Goal: Task Accomplishment & Management: Use online tool/utility

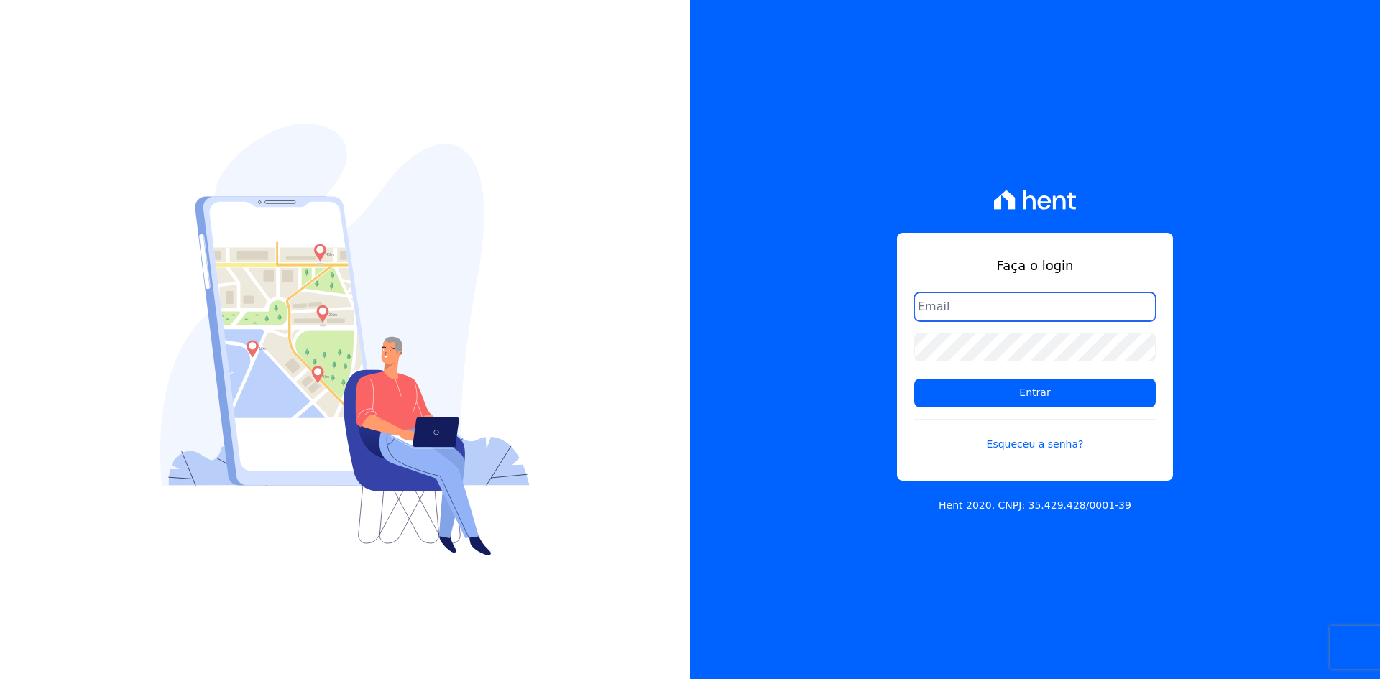
click at [966, 306] on input "email" at bounding box center [1035, 307] width 242 height 29
type input "kalil@apinceincorporadora.com.br"
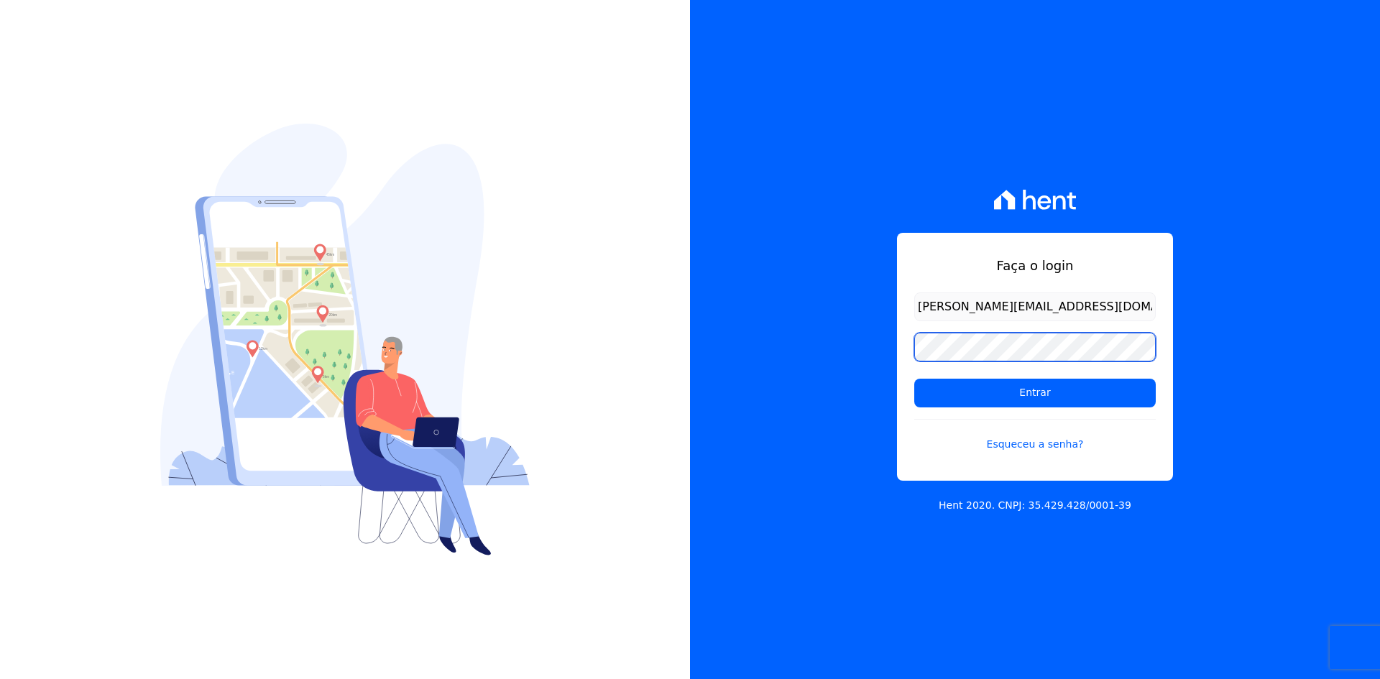
click at [914, 379] on input "Entrar" at bounding box center [1035, 393] width 242 height 29
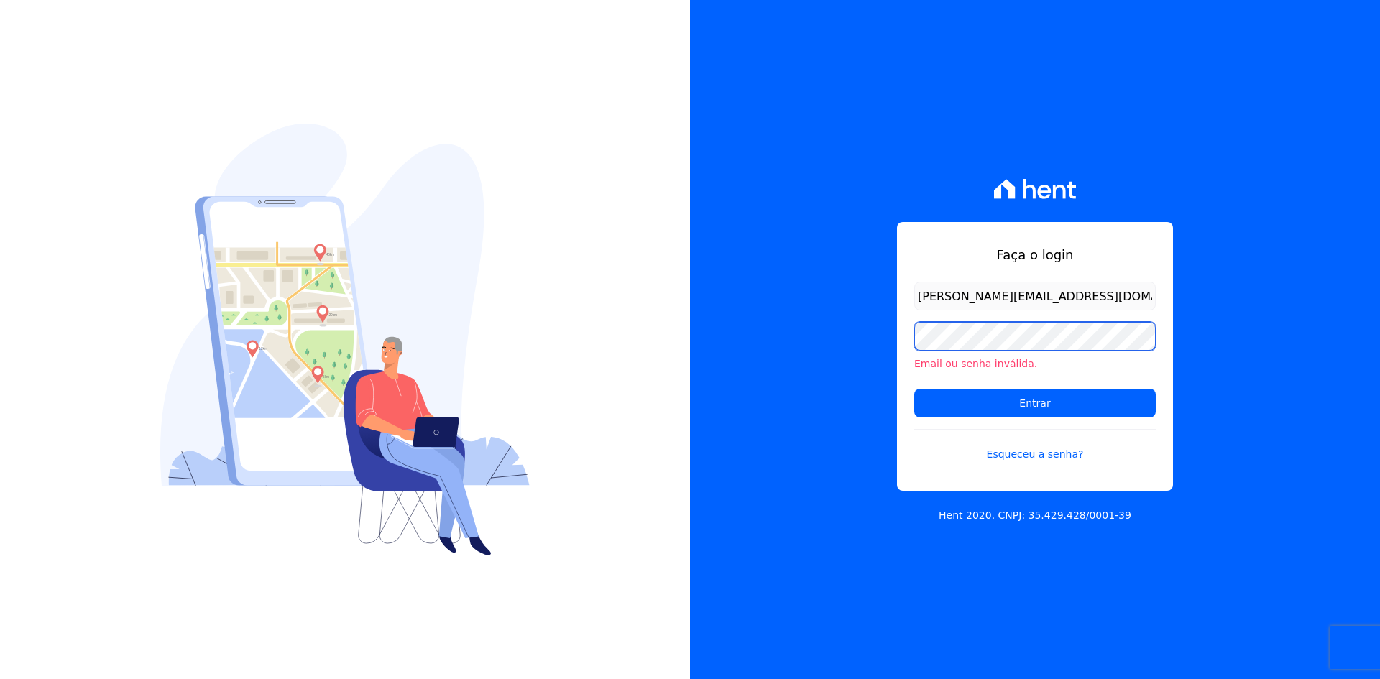
click at [914, 389] on input "Entrar" at bounding box center [1035, 403] width 242 height 29
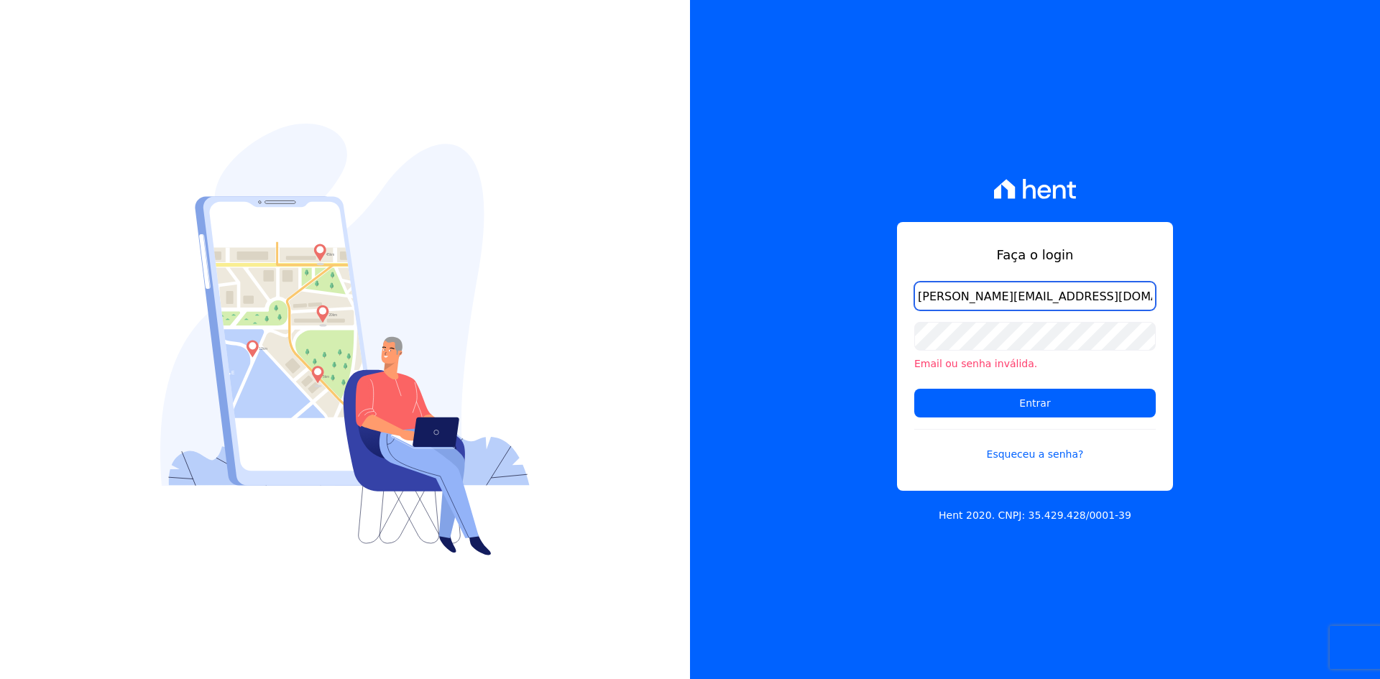
drag, startPoint x: 969, startPoint y: 300, endPoint x: 994, endPoint y: 318, distance: 31.3
click at [970, 300] on input "kalil@apinceincorporadora.com.br" at bounding box center [1035, 296] width 242 height 29
type input "kalil@apiceincorporadora.com.br"
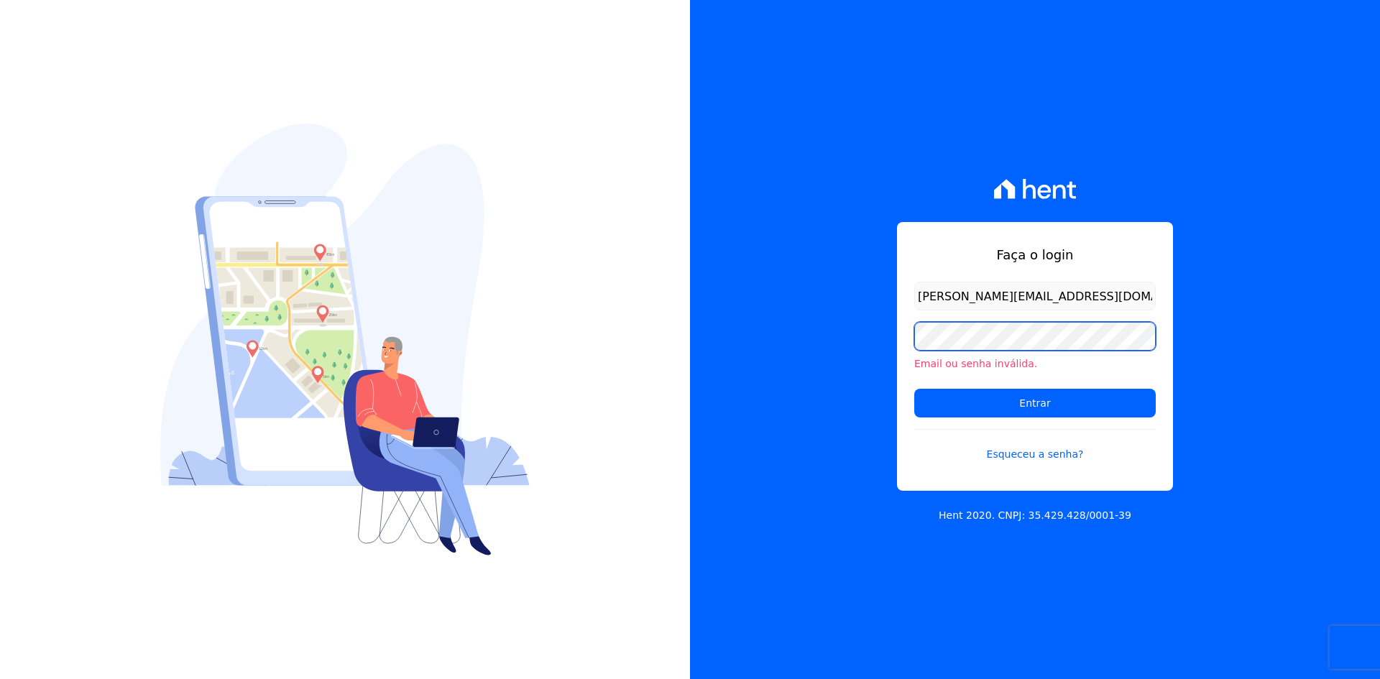
click at [914, 389] on input "Entrar" at bounding box center [1035, 403] width 242 height 29
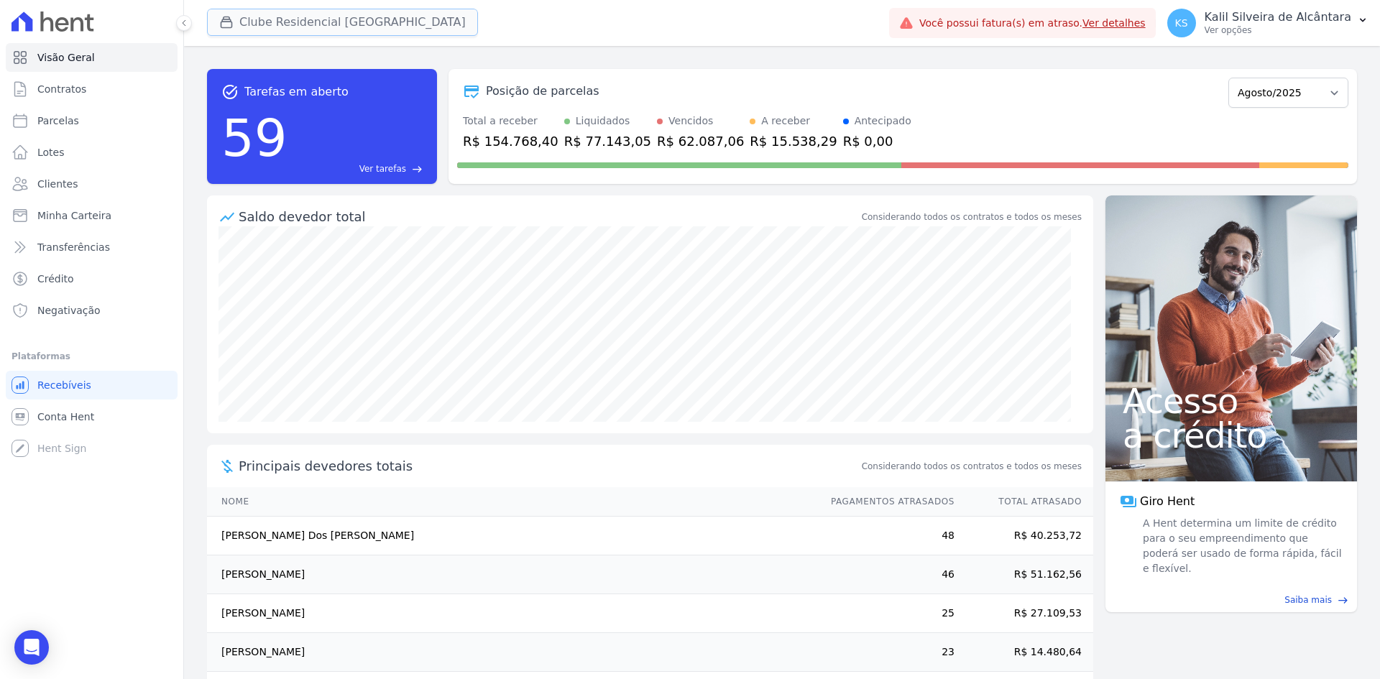
click at [238, 25] on div "button" at bounding box center [229, 22] width 20 height 14
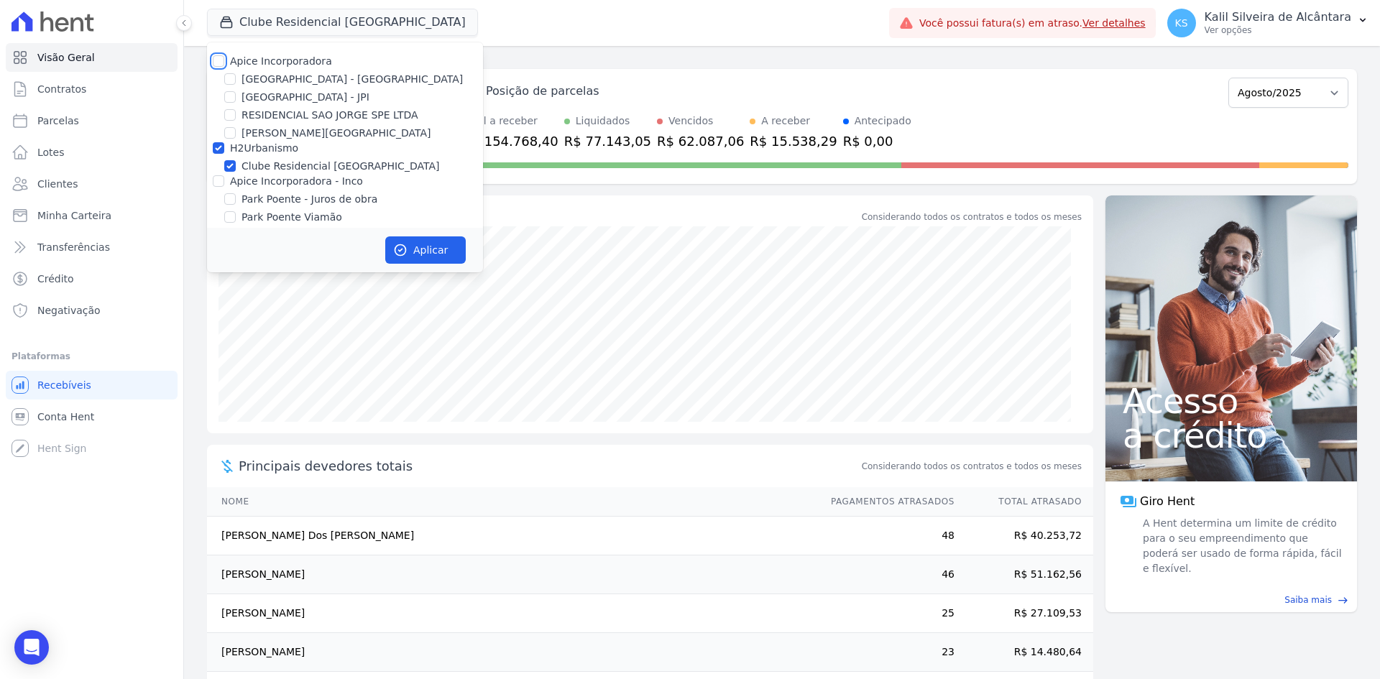
click at [218, 64] on input "Apice Incorporadora" at bounding box center [219, 61] width 12 height 12
checkbox input "true"
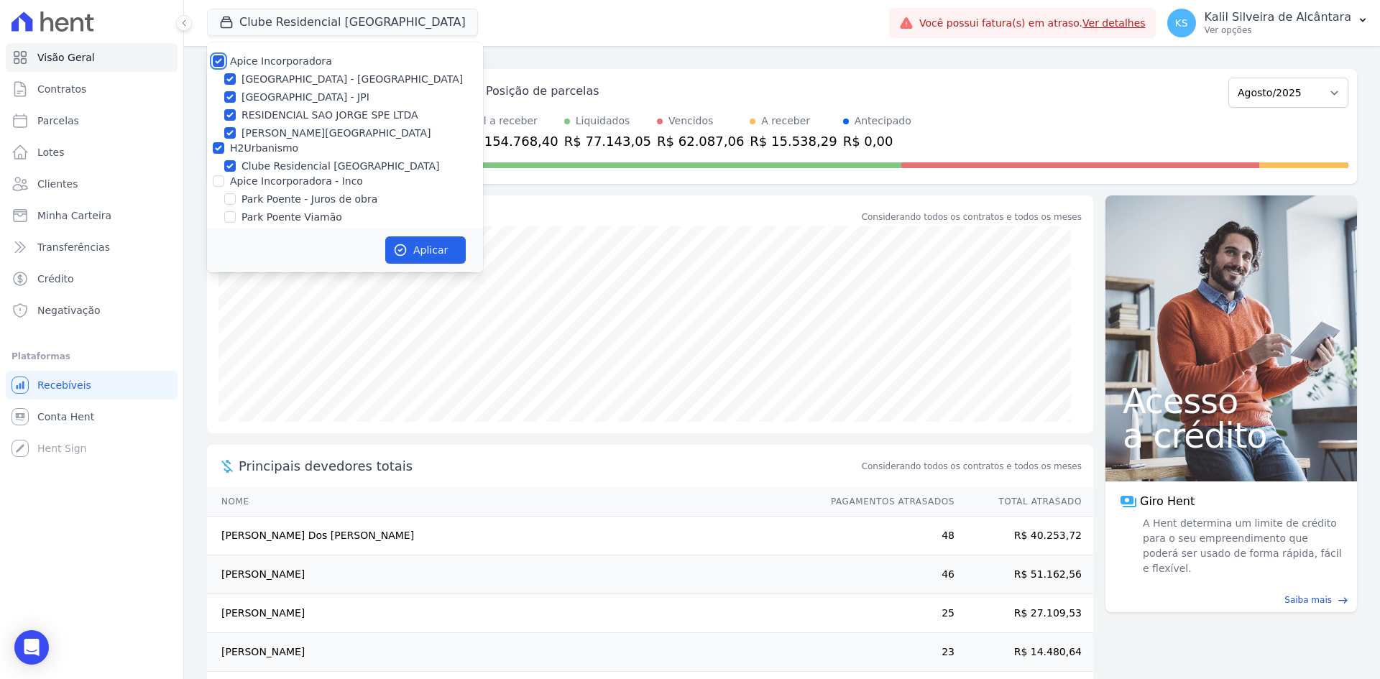
checkbox input "true"
click at [220, 63] on input "Apice Incorporadora" at bounding box center [219, 61] width 12 height 12
checkbox input "false"
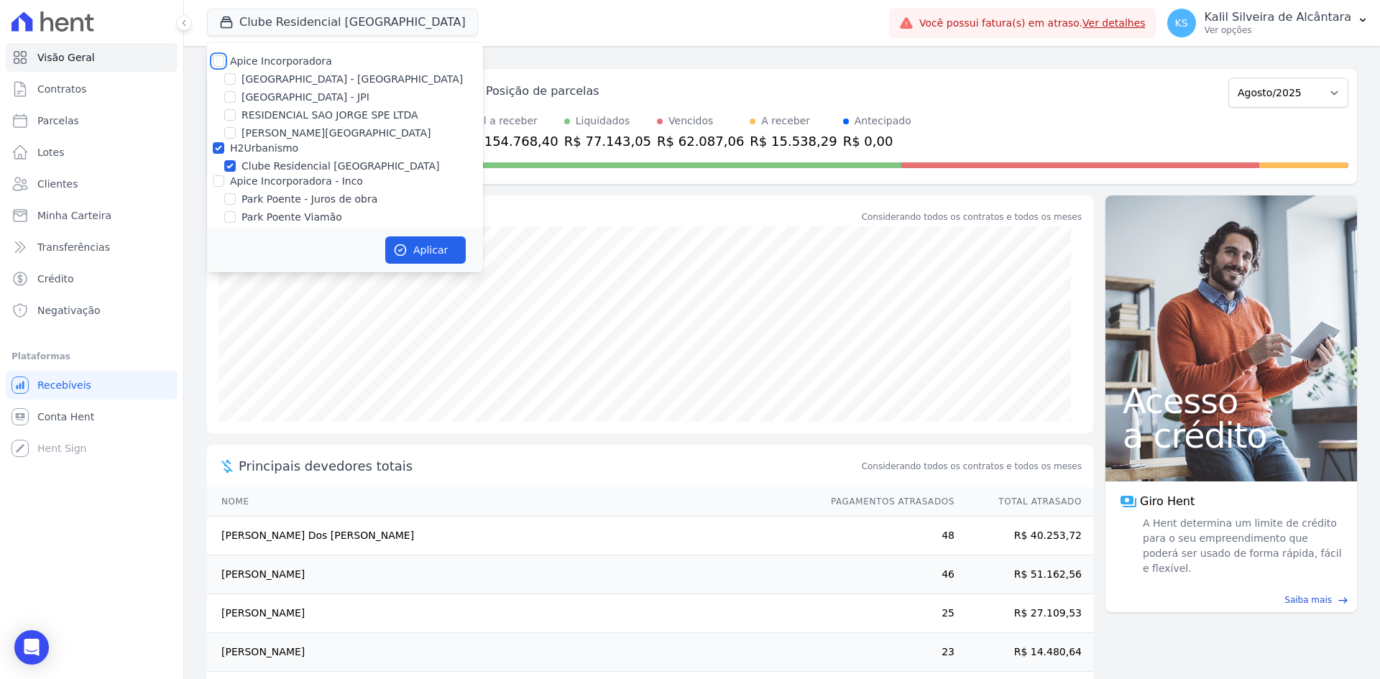
checkbox input "false"
click at [228, 77] on input "[GEOGRAPHIC_DATA] - [GEOGRAPHIC_DATA]" at bounding box center [230, 79] width 12 height 12
checkbox input "true"
click at [215, 147] on input "H2Urbanismo" at bounding box center [219, 148] width 12 height 12
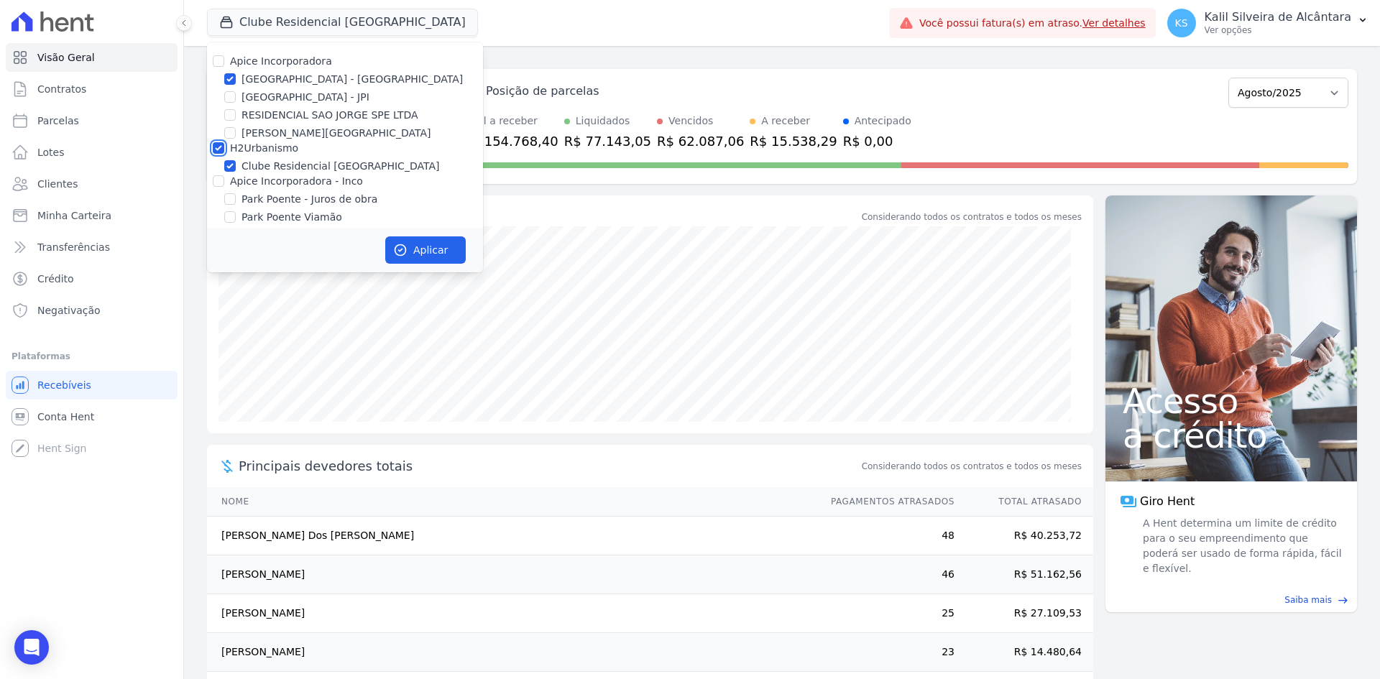
checkbox input "false"
click at [419, 248] on button "Aplicar" at bounding box center [425, 250] width 81 height 27
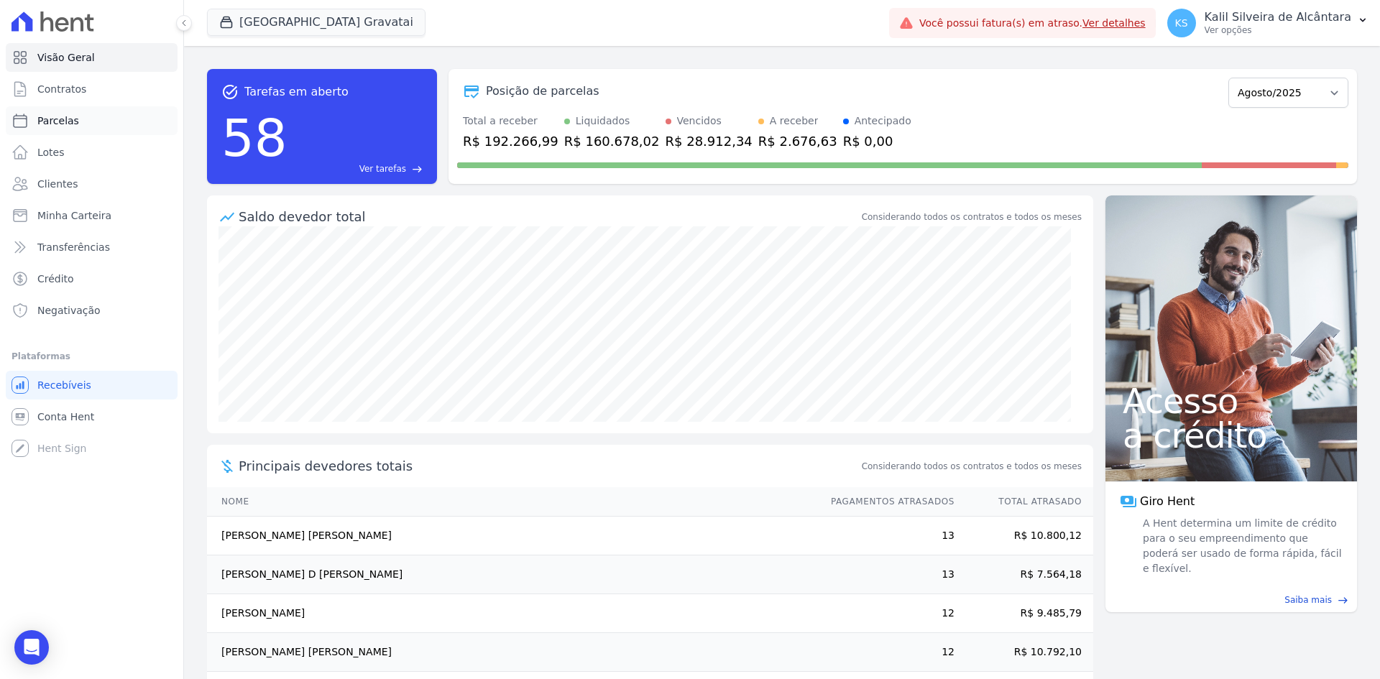
click at [98, 129] on link "Parcelas" at bounding box center [92, 120] width 172 height 29
select select
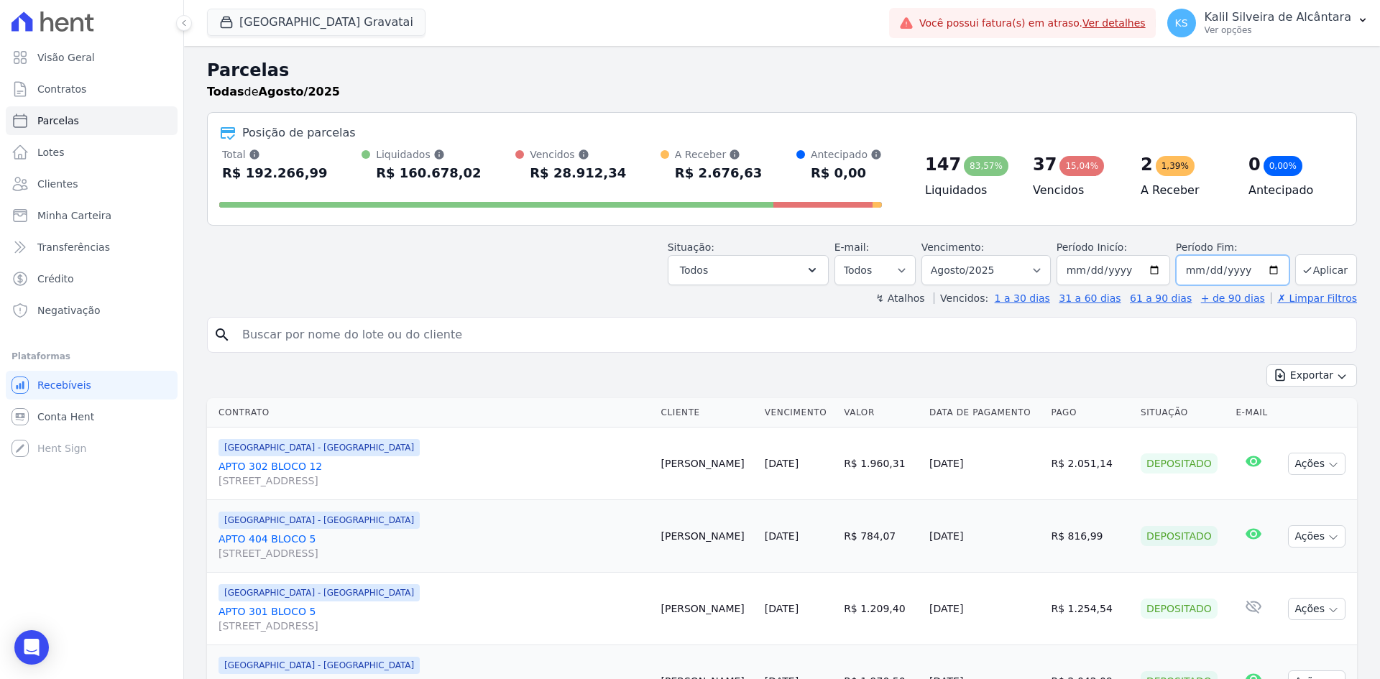
click at [1260, 267] on input "2025-08-31" at bounding box center [1233, 270] width 114 height 30
type input "[DATE]"
click at [1308, 267] on button "Aplicar" at bounding box center [1327, 270] width 62 height 31
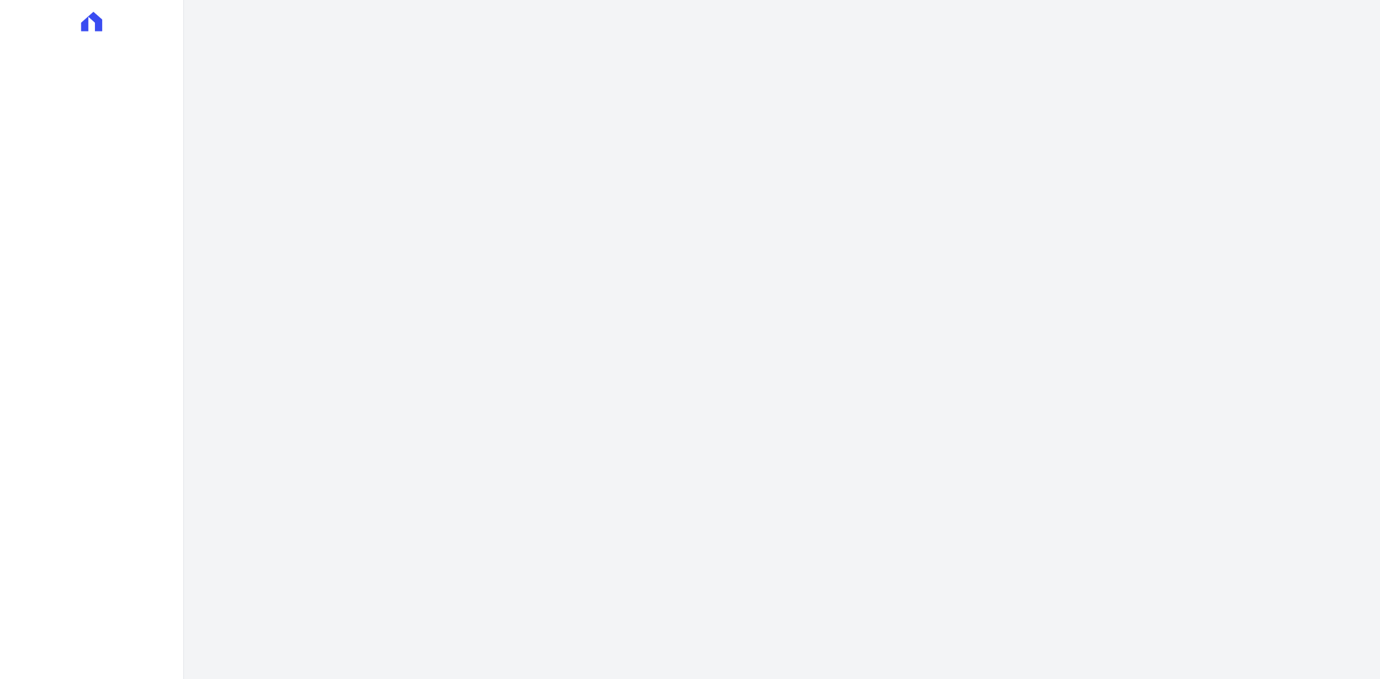
select select
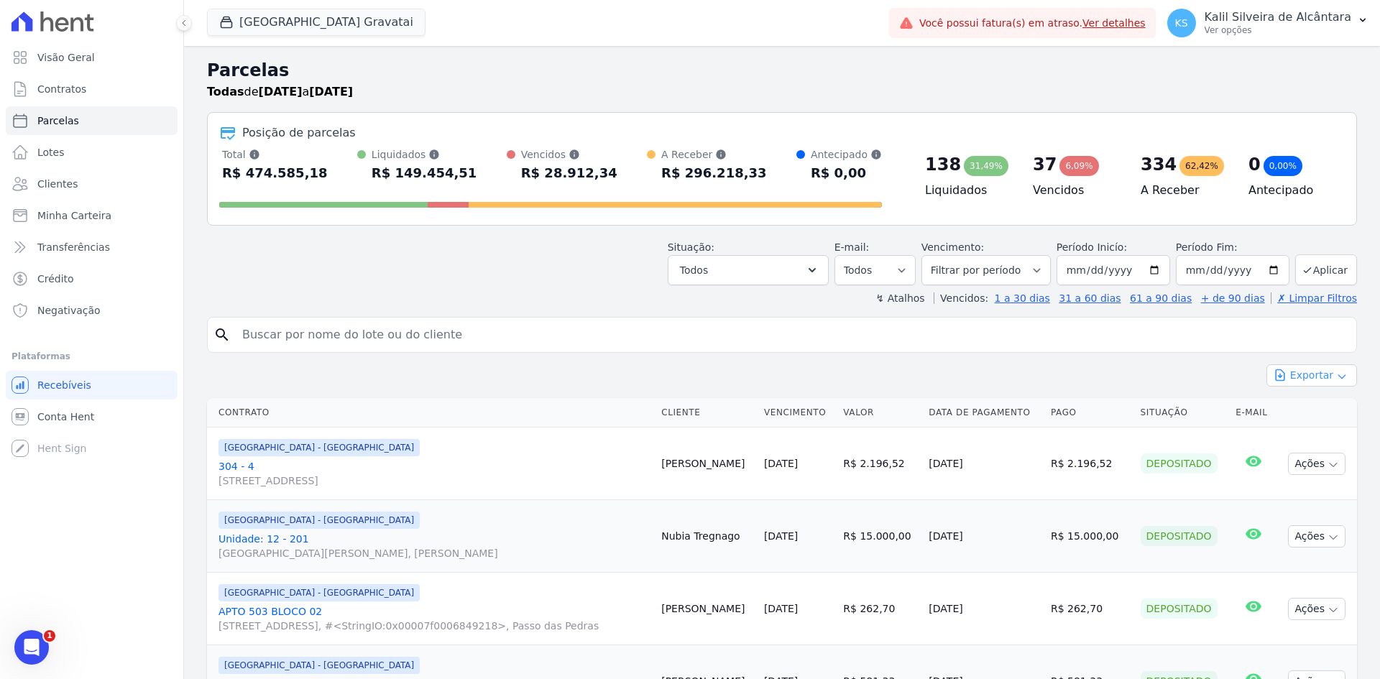
click at [1319, 377] on button "Exportar" at bounding box center [1312, 376] width 91 height 22
click at [1326, 430] on span "Exportar CSV" at bounding box center [1311, 434] width 76 height 14
